Goal: Information Seeking & Learning: Learn about a topic

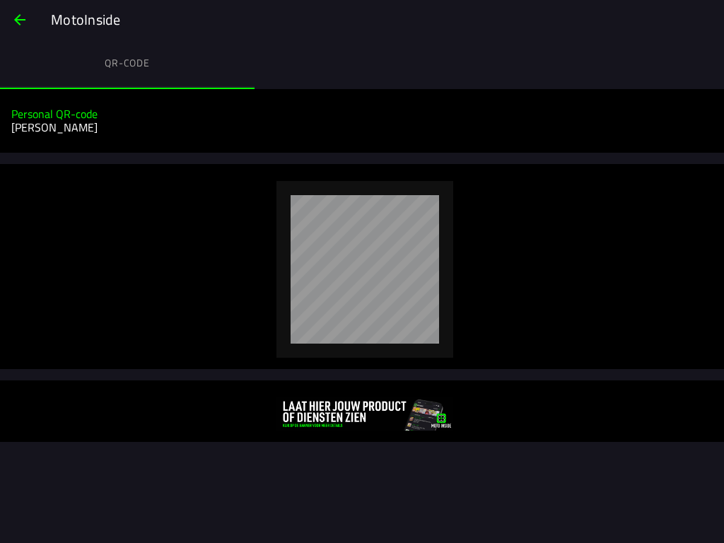
click at [0, 0] on slot "MotoInside" at bounding box center [0, 0] width 0 height 0
click at [25, 22] on span "button" at bounding box center [19, 20] width 17 height 34
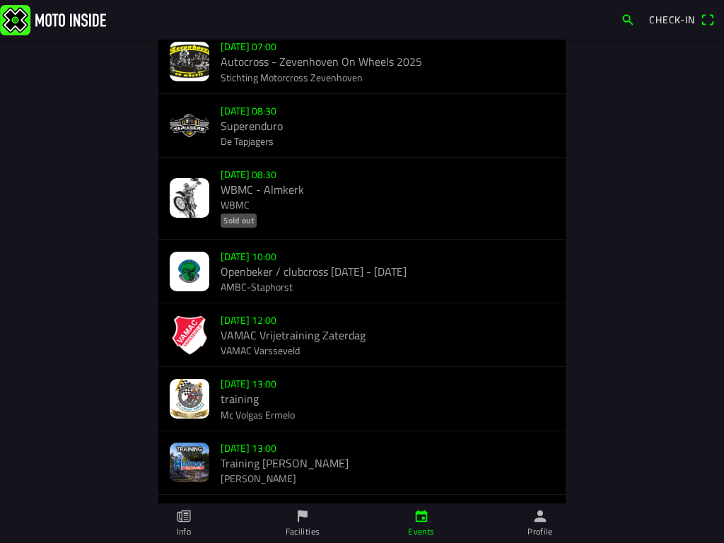
scroll to position [285, 0]
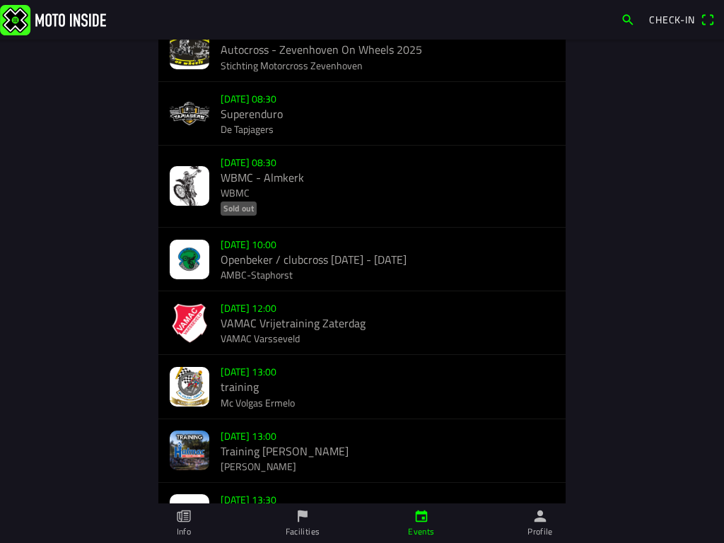
click at [234, 407] on div "[DATE] 13:00 training Mc Volgas Ermelo" at bounding box center [388, 386] width 334 height 63
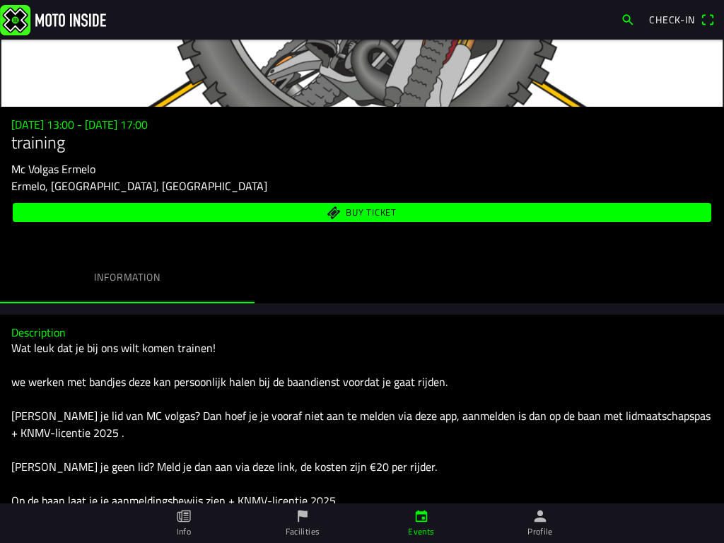
scroll to position [93, 0]
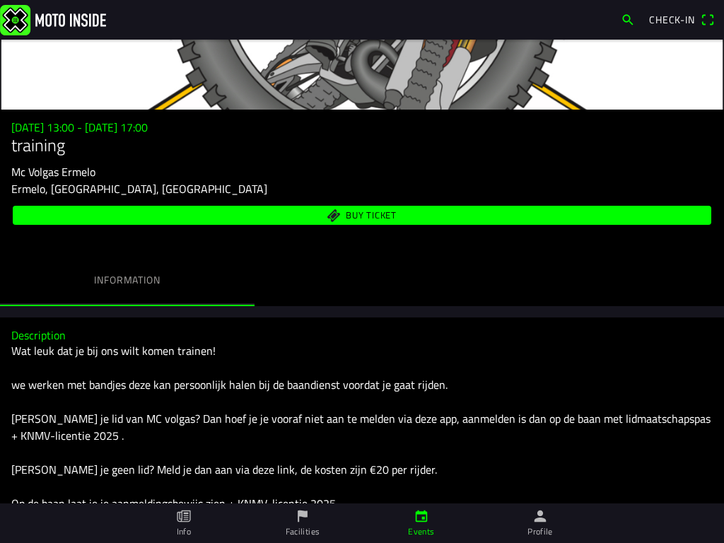
click at [19, 21] on img at bounding box center [53, 19] width 106 height 30
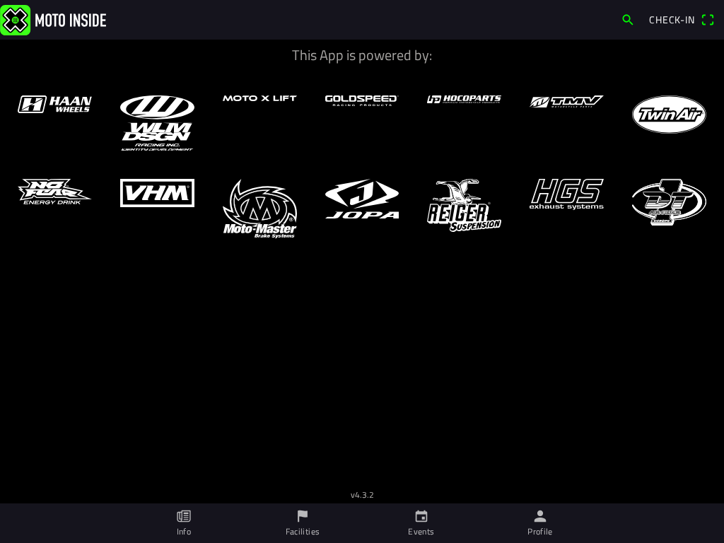
click at [83, 7] on img at bounding box center [53, 19] width 106 height 30
click at [86, 23] on img at bounding box center [53, 19] width 106 height 30
click at [420, 482] on icon "calendar" at bounding box center [422, 517] width 16 height 16
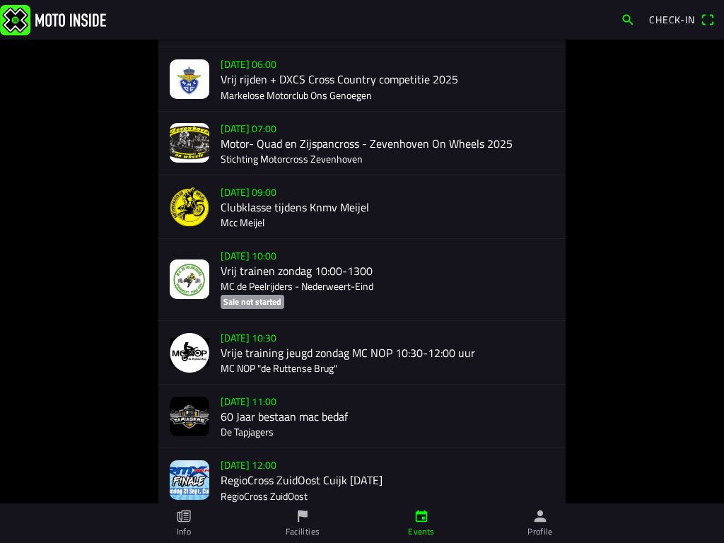
scroll to position [1679, 0]
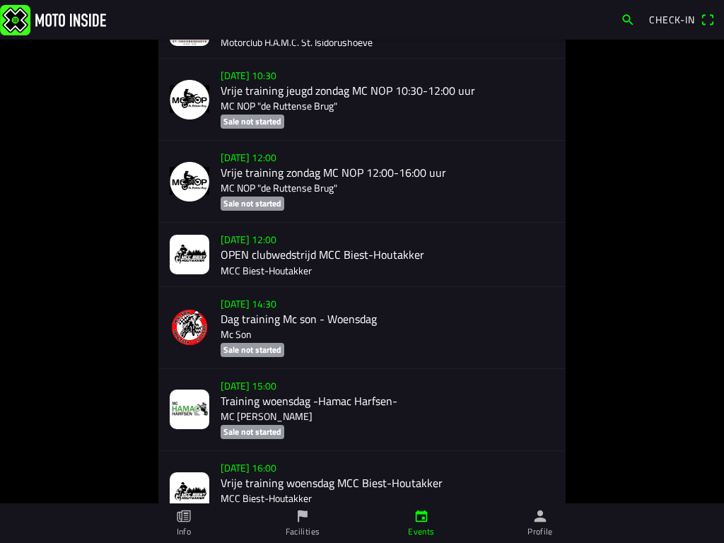
scroll to position [3444, 0]
